Goal: Task Accomplishment & Management: Manage account settings

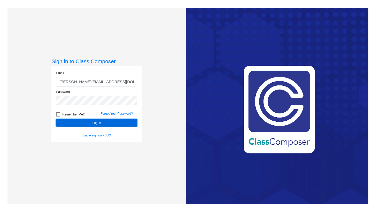
click at [92, 126] on button "Log In" at bounding box center [96, 122] width 81 height 7
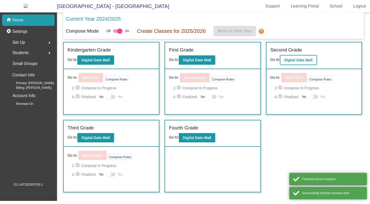
click at [295, 62] on b "Digital Data Wall" at bounding box center [298, 60] width 28 height 4
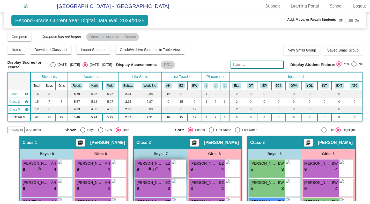
click at [148, 170] on span "lock" at bounding box center [150, 169] width 4 height 4
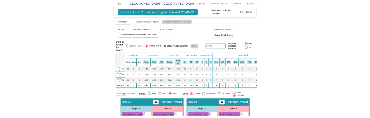
scroll to position [9, 0]
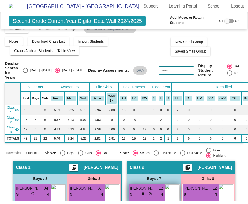
click at [140, 191] on span "[PERSON_NAME]" at bounding box center [143, 187] width 26 height 5
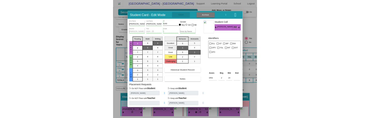
scroll to position [8, 0]
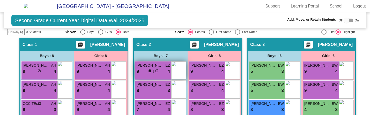
scroll to position [94, 0]
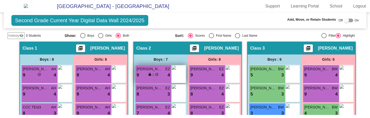
click at [153, 75] on span at bounding box center [153, 75] width 1 height 4
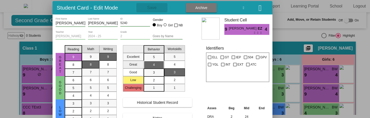
drag, startPoint x: 126, startPoint y: 7, endPoint x: 100, endPoint y: 18, distance: 28.7
click at [100, 11] on h3 "Student Card - Edit Mode" at bounding box center [87, 7] width 61 height 6
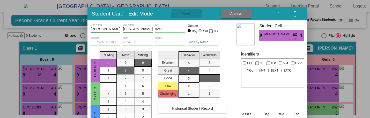
drag, startPoint x: 99, startPoint y: 15, endPoint x: 145, endPoint y: 9, distance: 45.6
click at [145, 10] on h3 "Student Card - Edit Mode" at bounding box center [122, 13] width 61 height 6
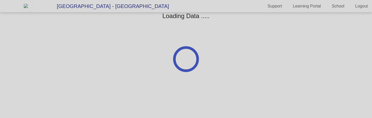
click at [29, 8] on div at bounding box center [186, 59] width 372 height 118
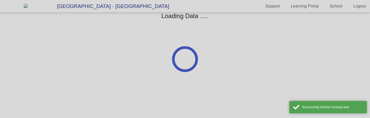
click at [29, 8] on div at bounding box center [185, 59] width 370 height 118
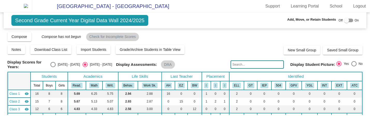
click at [21, 7] on img at bounding box center [26, 6] width 12 height 12
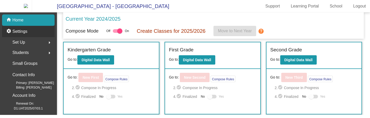
click at [23, 35] on p "Settings" at bounding box center [19, 31] width 15 height 6
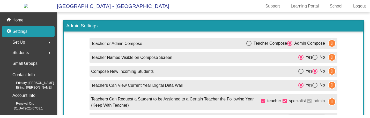
scroll to position [47, 0]
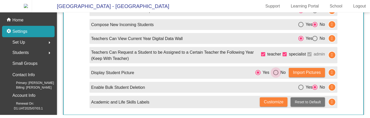
click at [274, 75] on div "Select an option" at bounding box center [275, 72] width 5 height 5
click at [275, 76] on input "No" at bounding box center [275, 75] width 0 height 0
radio input "true"
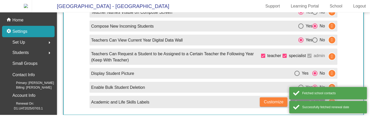
scroll to position [0, 0]
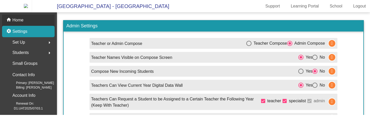
click at [25, 26] on div "home Home" at bounding box center [28, 19] width 52 height 11
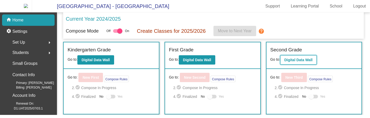
click at [285, 60] on button "Digital Data Wall" at bounding box center [298, 59] width 36 height 9
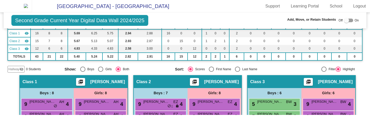
scroll to position [66, 0]
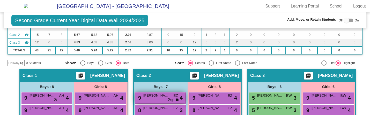
click at [154, 101] on div "9 Andy Mann EZ lock do_not_disturb_alt 4" at bounding box center [159, 98] width 49 height 11
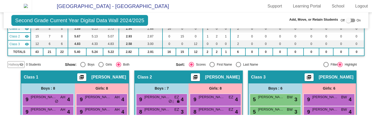
scroll to position [65, 0]
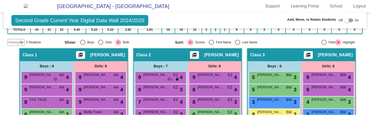
scroll to position [87, 0]
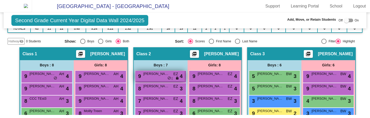
click at [155, 76] on span "[PERSON_NAME]" at bounding box center [156, 73] width 26 height 5
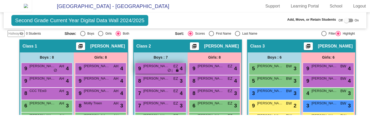
scroll to position [100, 0]
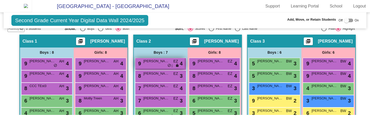
click at [161, 64] on span "[PERSON_NAME]" at bounding box center [156, 61] width 26 height 5
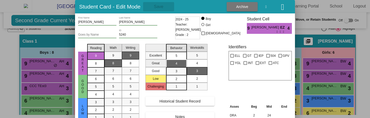
click at [180, 55] on div "5" at bounding box center [176, 56] width 10 height 8
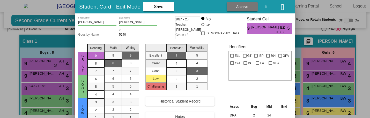
click at [180, 55] on div "5" at bounding box center [176, 56] width 10 height 8
click at [178, 56] on div "5" at bounding box center [176, 56] width 10 height 8
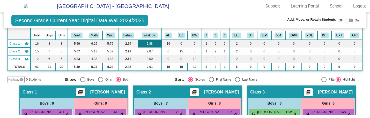
scroll to position [53, 0]
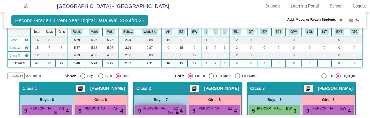
click at [152, 111] on span "[PERSON_NAME]" at bounding box center [156, 108] width 26 height 5
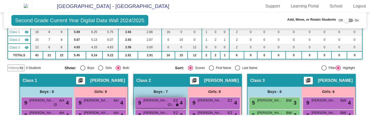
scroll to position [65, 0]
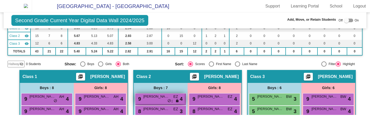
click at [158, 99] on span "[PERSON_NAME]" at bounding box center [156, 96] width 26 height 5
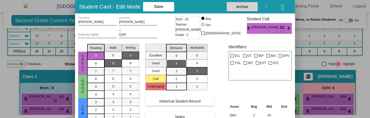
scroll to position [0, 0]
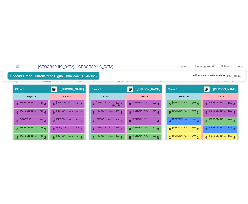
scroll to position [116, 0]
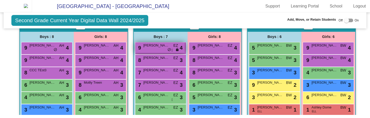
click at [153, 48] on span "[PERSON_NAME]" at bounding box center [156, 45] width 26 height 5
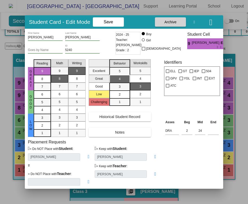
scroll to position [140, 0]
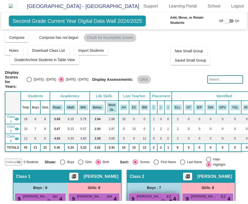
click at [155, 194] on span "[PERSON_NAME]" at bounding box center [150, 196] width 26 height 5
click at [149, 194] on span "[PERSON_NAME]" at bounding box center [150, 196] width 26 height 5
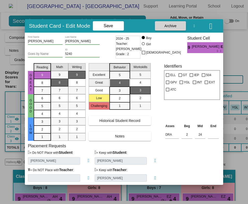
click at [215, 24] on button "button" at bounding box center [210, 25] width 17 height 9
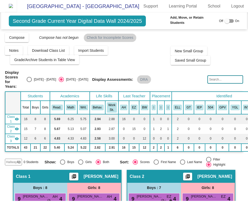
click at [17, 8] on img at bounding box center [11, 6] width 12 height 12
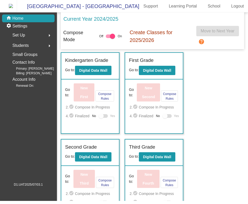
click at [49, 39] on mat-icon "arrow_right" at bounding box center [49, 35] width 6 height 6
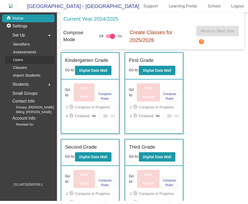
click at [30, 64] on link "Users" at bounding box center [29, 60] width 49 height 8
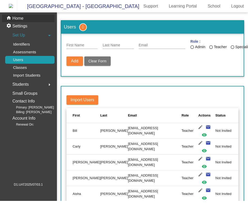
click at [23, 21] on p "Home" at bounding box center [17, 18] width 11 height 6
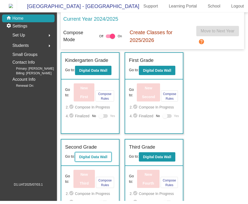
click at [102, 159] on b "Digital Data Wall" at bounding box center [93, 157] width 28 height 4
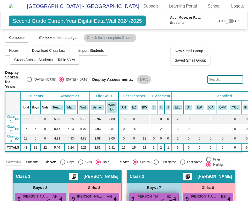
click at [135, 193] on div "9 [PERSON_NAME] EZ lock do_not_disturb_alt 4" at bounding box center [153, 198] width 49 height 11
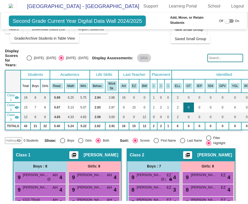
scroll to position [23, 0]
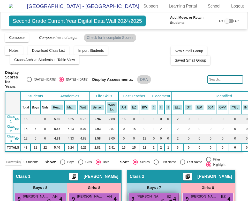
click at [165, 193] on div "9 [PERSON_NAME] EZ lock do_not_disturb_alt 4" at bounding box center [153, 198] width 49 height 11
click at [147, 196] on div "9 [PERSON_NAME] EZ lock do_not_disturb_alt 4" at bounding box center [153, 198] width 49 height 11
click at [154, 194] on span "[PERSON_NAME]" at bounding box center [150, 196] width 26 height 5
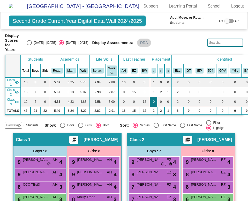
scroll to position [54, 0]
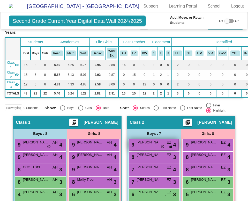
click at [148, 140] on div "9 [PERSON_NAME] EZ lock do_not_disturb_alt 4" at bounding box center [153, 144] width 49 height 11
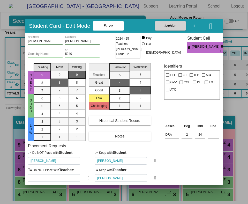
click at [155, 162] on icon at bounding box center [155, 160] width 2 height 5
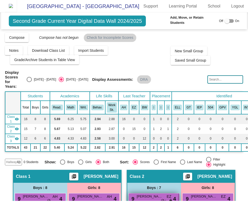
click at [157, 194] on span "[PERSON_NAME]" at bounding box center [150, 196] width 26 height 5
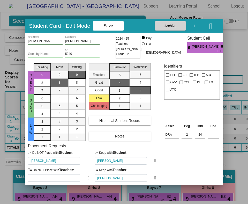
click at [154, 160] on icon at bounding box center [155, 160] width 2 height 5
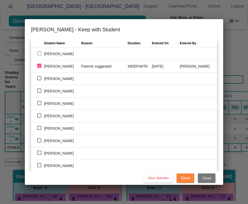
click at [240, 53] on div at bounding box center [124, 102] width 248 height 204
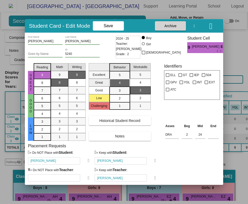
click at [211, 25] on icon "button" at bounding box center [210, 26] width 3 height 8
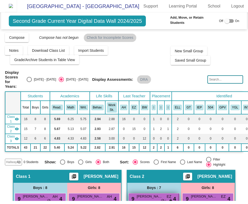
click at [147, 194] on span "[PERSON_NAME]" at bounding box center [150, 196] width 26 height 5
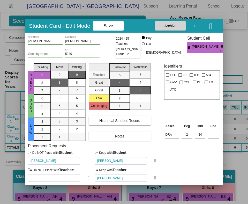
click at [212, 24] on icon "button" at bounding box center [210, 26] width 3 height 8
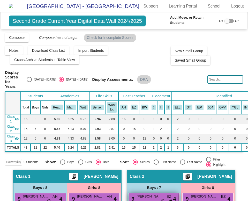
click at [138, 194] on span "[PERSON_NAME]" at bounding box center [150, 196] width 26 height 5
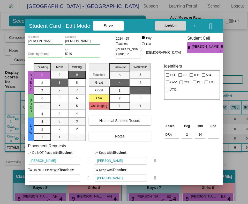
click at [212, 28] on icon "button" at bounding box center [210, 26] width 3 height 8
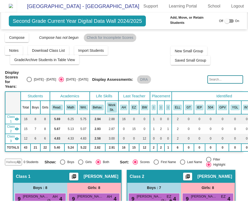
click at [17, 8] on img at bounding box center [11, 6] width 12 height 12
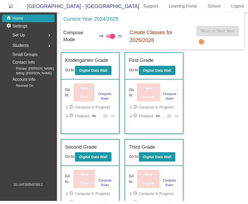
click at [51, 38] on mat-icon "arrow_right" at bounding box center [49, 35] width 6 height 6
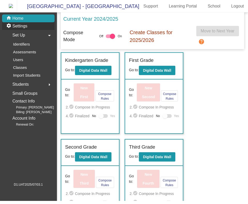
click at [25, 29] on p "Settings" at bounding box center [19, 26] width 15 height 6
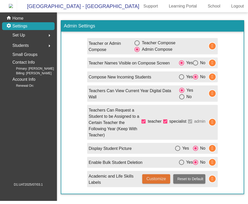
click at [160, 179] on span "Customize" at bounding box center [156, 178] width 20 height 4
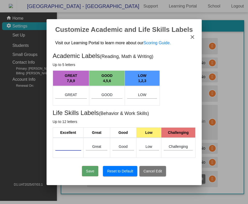
click at [73, 147] on input at bounding box center [68, 147] width 26 height 4
type input "Excel"
click at [89, 170] on button "Save" at bounding box center [90, 171] width 17 height 10
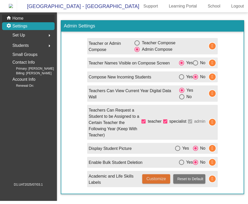
click at [23, 20] on p "Home" at bounding box center [17, 18] width 11 height 6
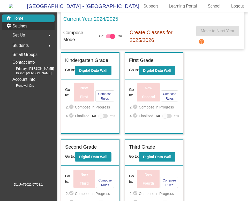
click at [20, 28] on p "Settings" at bounding box center [19, 26] width 15 height 6
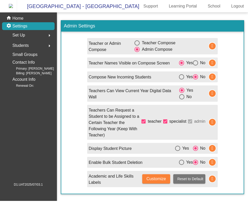
click at [145, 182] on button "Customize" at bounding box center [156, 178] width 28 height 9
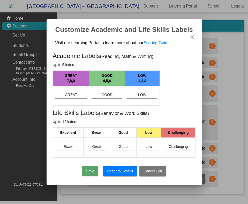
click at [124, 172] on button "Reset to Default" at bounding box center [120, 171] width 34 height 10
click at [192, 38] on mat-icon "close" at bounding box center [192, 37] width 6 height 6
click at [193, 37] on mat-icon "close" at bounding box center [192, 37] width 6 height 6
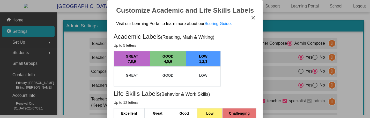
click at [250, 20] on mat-icon "close" at bounding box center [253, 18] width 6 height 6
click at [250, 18] on mat-icon "close" at bounding box center [253, 18] width 6 height 6
click at [250, 62] on div at bounding box center [185, 59] width 370 height 118
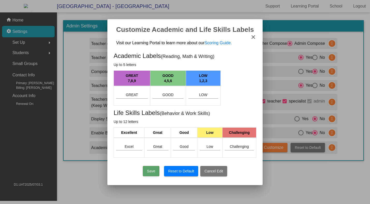
click at [210, 171] on button "Cancel Edit" at bounding box center [213, 171] width 27 height 10
click at [152, 168] on button "Save" at bounding box center [151, 171] width 17 height 10
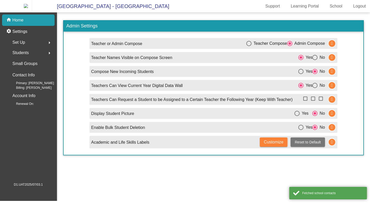
click at [27, 26] on div "home Home" at bounding box center [28, 19] width 52 height 11
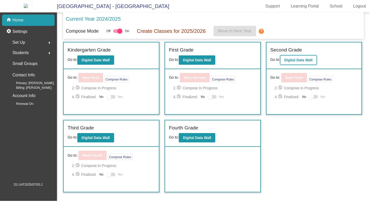
click at [293, 61] on b "Digital Data Wall" at bounding box center [298, 60] width 28 height 4
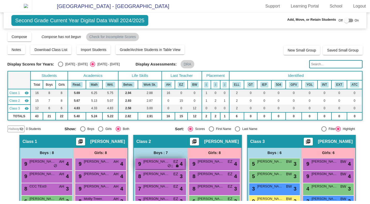
click at [156, 169] on div "9 [PERSON_NAME] EZ lock do_not_disturb_alt 4" at bounding box center [159, 163] width 49 height 11
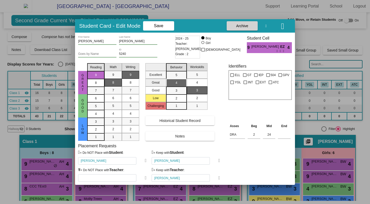
click at [218, 162] on icon at bounding box center [219, 160] width 2 height 5
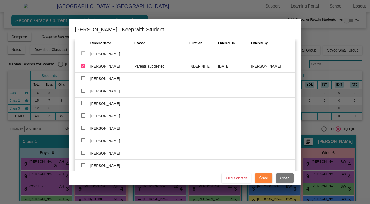
click at [82, 66] on div at bounding box center [83, 66] width 4 height 4
click at [83, 68] on input "checkbox" at bounding box center [83, 68] width 0 height 0
checkbox input "false"
click at [82, 76] on td at bounding box center [83, 79] width 16 height 12
click at [82, 78] on div at bounding box center [83, 78] width 4 height 4
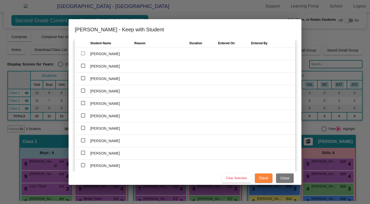
click at [83, 80] on input "checkbox" at bounding box center [83, 80] width 0 height 0
checkbox input "true"
click at [138, 79] on input "text" at bounding box center [157, 78] width 47 height 7
type input "Hello"
click at [262, 179] on span "Save" at bounding box center [263, 178] width 9 height 4
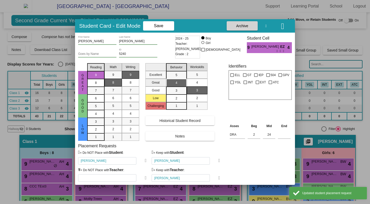
type input "[PERSON_NAME]"
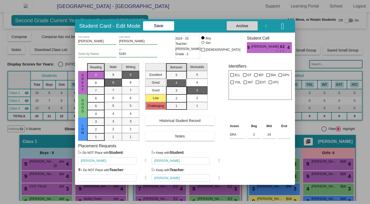
click at [219, 162] on icon at bounding box center [219, 160] width 2 height 5
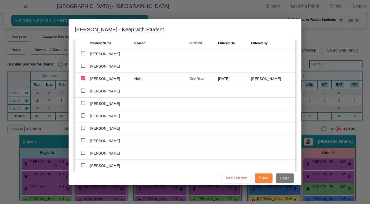
click at [83, 104] on div at bounding box center [83, 103] width 4 height 4
click at [83, 105] on input "checkbox" at bounding box center [83, 105] width 0 height 0
checkbox input "true"
click at [83, 77] on div at bounding box center [83, 78] width 4 height 4
click at [83, 80] on input "checkbox" at bounding box center [83, 80] width 0 height 0
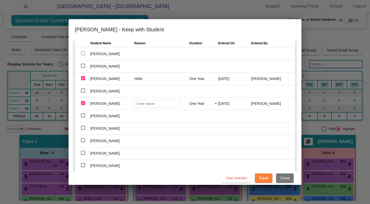
checkbox input "false"
click at [83, 103] on div at bounding box center [83, 103] width 4 height 4
click at [83, 105] on input "checkbox" at bounding box center [83, 105] width 0 height 0
checkbox input "false"
click at [286, 181] on button "Close" at bounding box center [285, 177] width 18 height 9
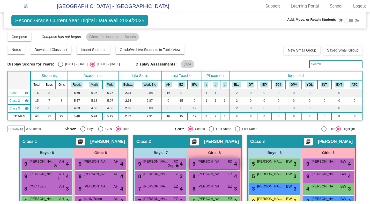
click at [217, 164] on span "[PERSON_NAME]" at bounding box center [211, 161] width 26 height 5
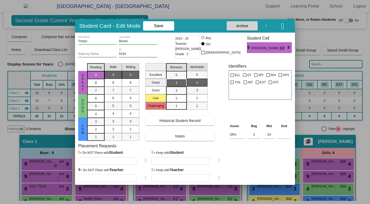
click at [218, 161] on icon at bounding box center [219, 160] width 2 height 5
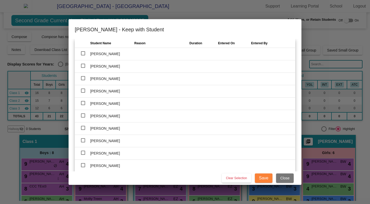
click at [83, 66] on div at bounding box center [83, 66] width 4 height 4
click at [83, 68] on input "checkbox" at bounding box center [83, 68] width 0 height 0
checkbox input "true"
click at [204, 66] on div "One Year" at bounding box center [201, 66] width 24 height 5
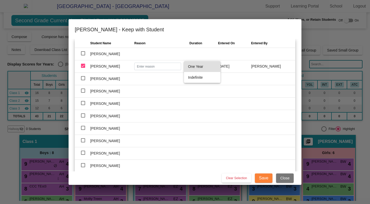
click at [288, 177] on div at bounding box center [185, 102] width 370 height 204
click at [288, 177] on span "Close" at bounding box center [284, 178] width 9 height 4
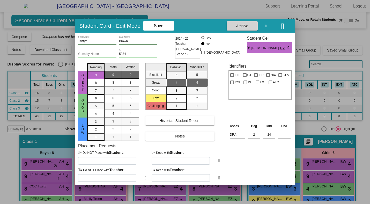
click at [145, 178] on icon at bounding box center [146, 177] width 2 height 5
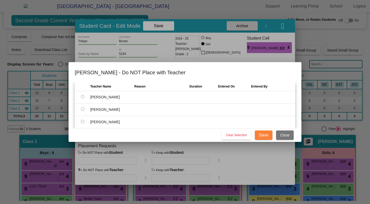
click at [81, 96] on td at bounding box center [83, 97] width 16 height 12
click at [83, 97] on input "radio" at bounding box center [82, 96] width 3 height 3
radio input "true"
click at [201, 97] on div at bounding box center [201, 96] width 24 height 5
click at [289, 134] on div at bounding box center [185, 102] width 370 height 204
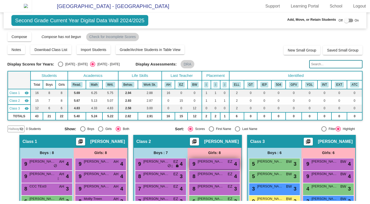
click at [201, 169] on div "9 [PERSON_NAME] EZ lock do_not_disturb_alt 4" at bounding box center [214, 163] width 49 height 11
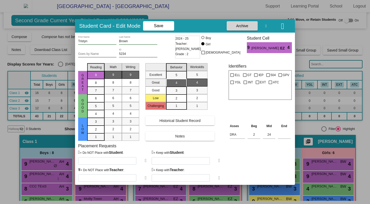
click at [218, 161] on icon at bounding box center [219, 160] width 2 height 5
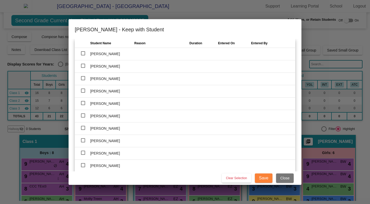
click at [83, 79] on div at bounding box center [83, 78] width 4 height 4
click at [83, 80] on input "checkbox" at bounding box center [83, 80] width 0 height 0
checkbox input "true"
click at [143, 79] on input "text" at bounding box center [157, 78] width 47 height 7
type input "Hello"
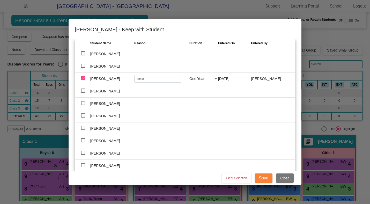
click at [264, 178] on span "Save" at bounding box center [263, 178] width 9 height 4
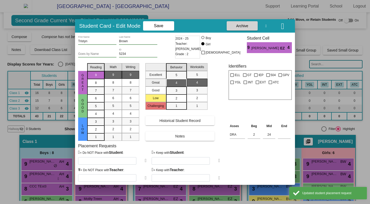
type input "[PERSON_NAME]"
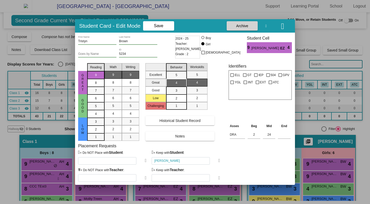
click at [145, 177] on icon at bounding box center [146, 177] width 2 height 5
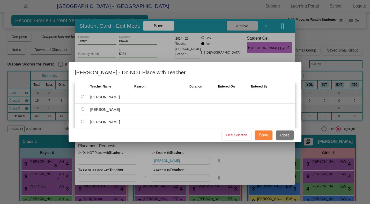
click at [81, 95] on input "radio" at bounding box center [82, 96] width 3 height 3
radio input "true"
click at [284, 134] on span "Close" at bounding box center [284, 135] width 9 height 4
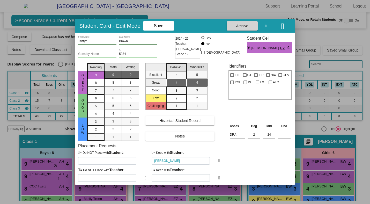
click at [218, 161] on icon at bounding box center [219, 160] width 2 height 5
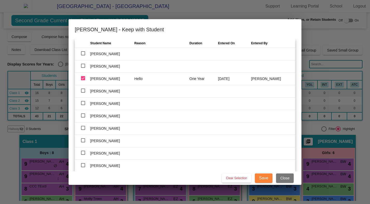
click at [283, 177] on span "Close" at bounding box center [284, 178] width 9 height 4
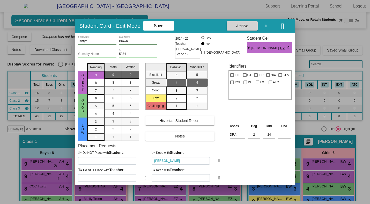
click at [357, 8] on div at bounding box center [185, 102] width 370 height 204
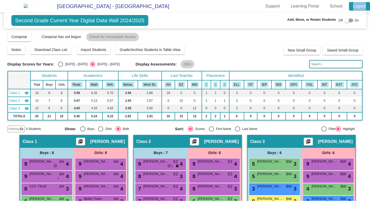
click at [357, 8] on link "Logout" at bounding box center [359, 6] width 21 height 8
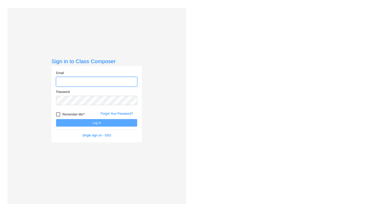
type input "[PERSON_NAME][EMAIL_ADDRESS][DOMAIN_NAME]"
